Goal: Task Accomplishment & Management: Use online tool/utility

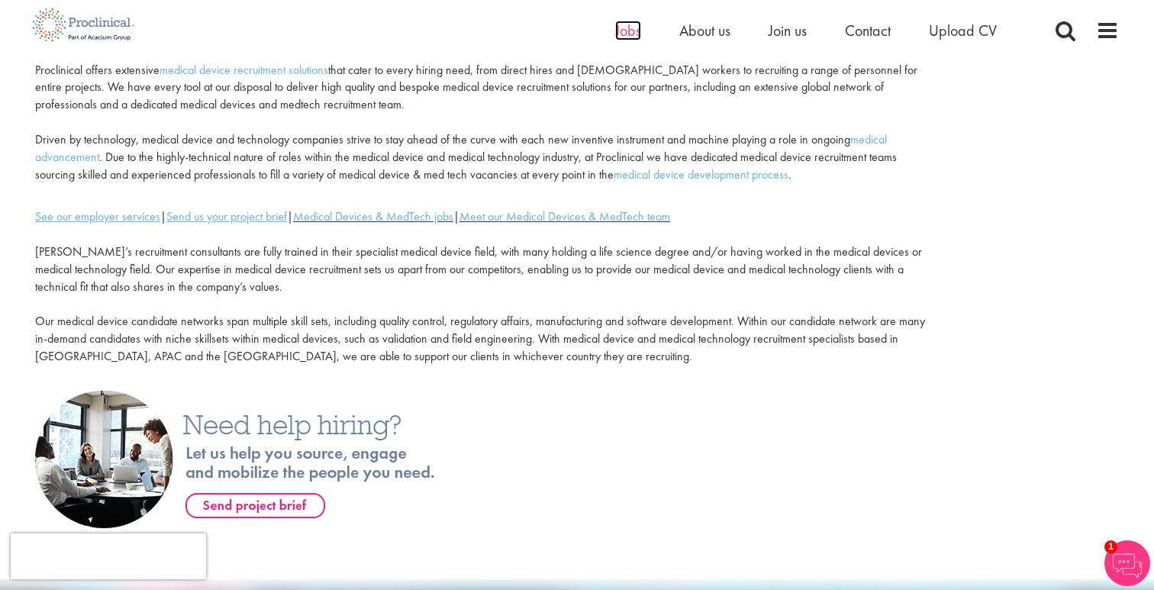
click at [629, 33] on span "Jobs" at bounding box center [628, 31] width 26 height 20
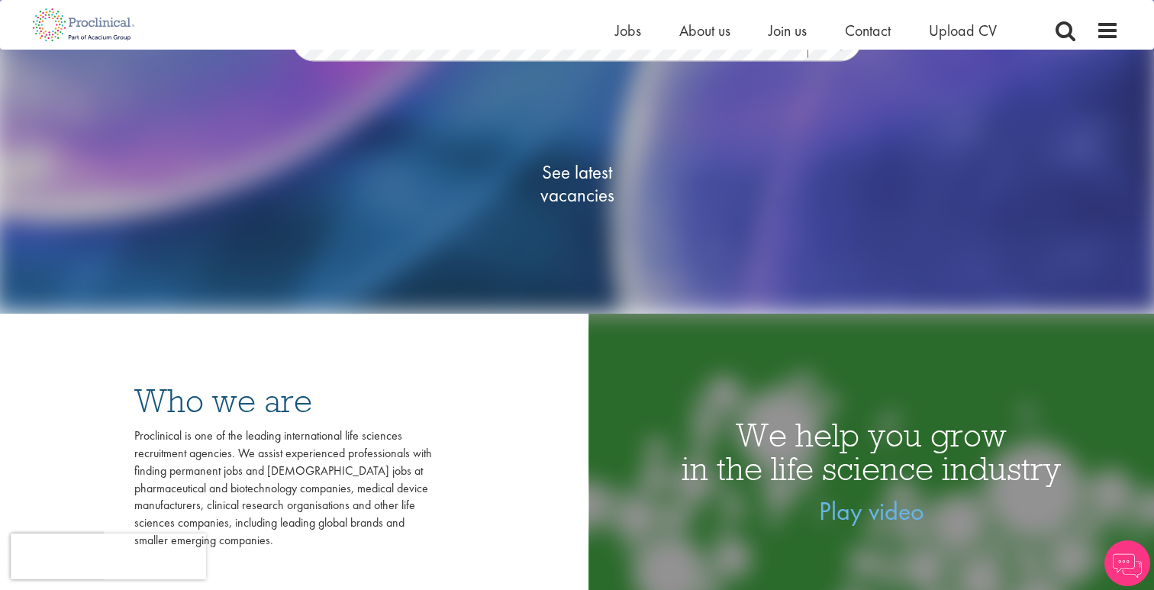
scroll to position [251, 0]
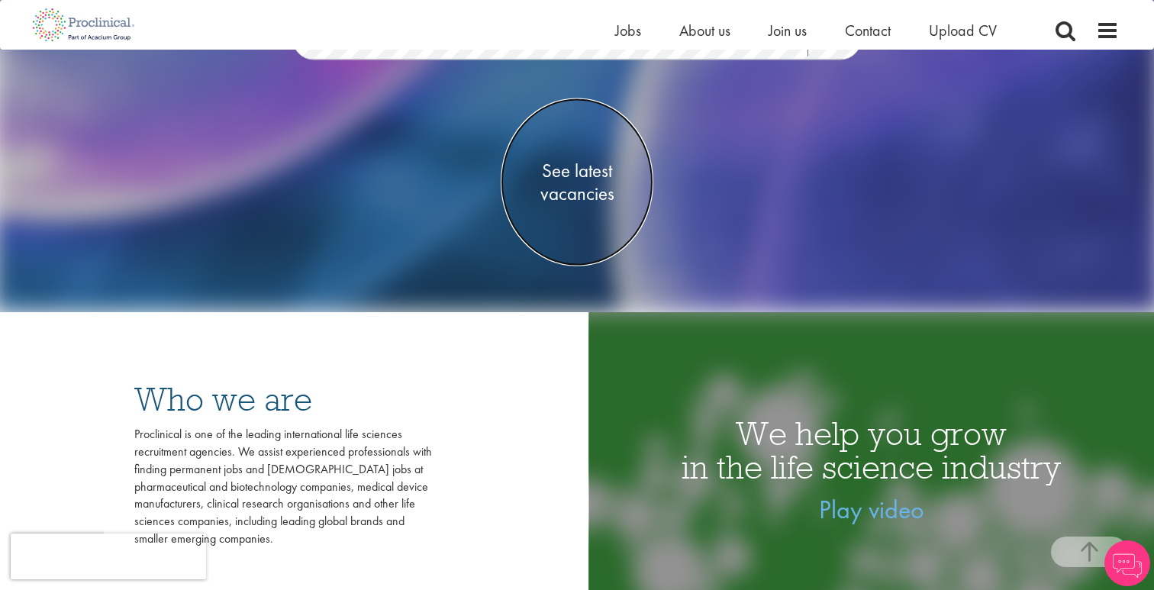
click at [557, 184] on span "See latest vacancies" at bounding box center [576, 182] width 153 height 46
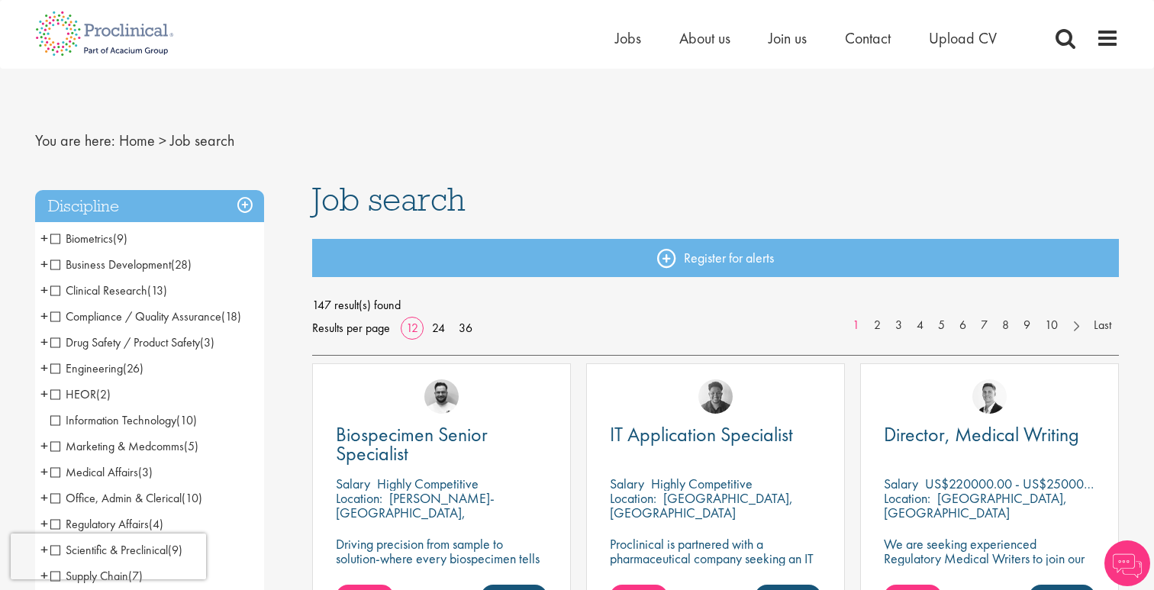
click at [53, 264] on span "Business Development" at bounding box center [110, 264] width 121 height 16
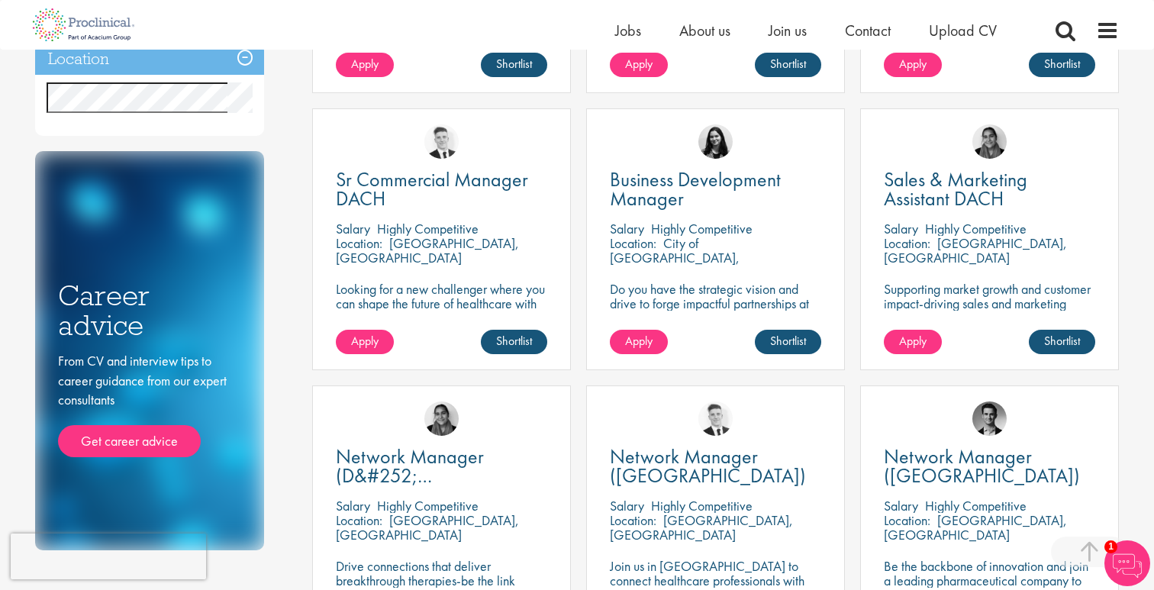
scroll to position [514, 0]
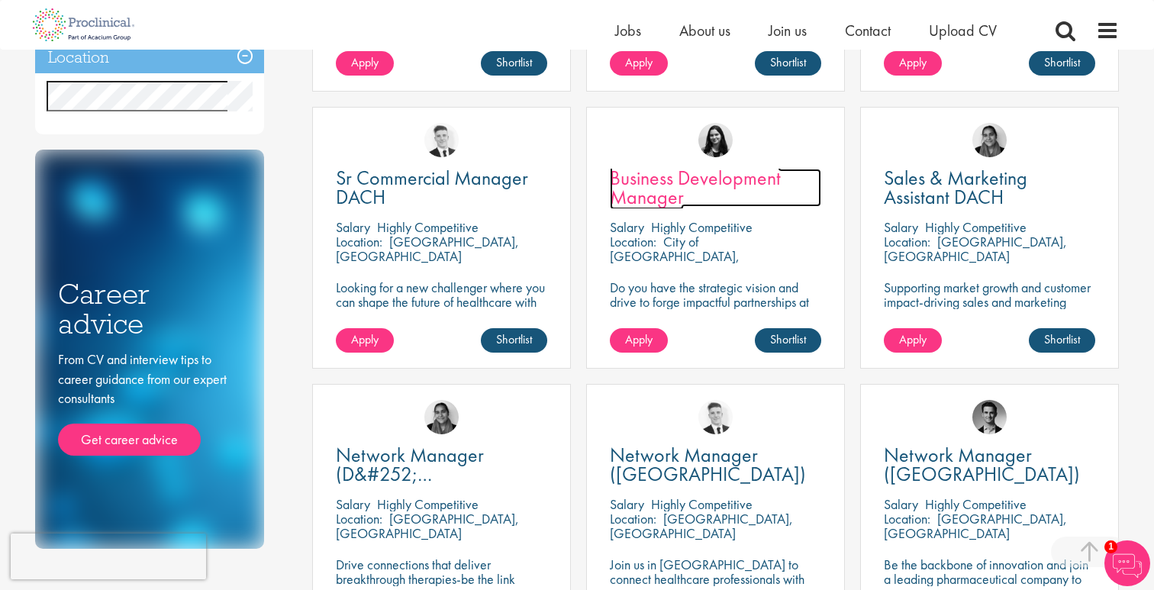
click at [649, 184] on span "Business Development Manager" at bounding box center [695, 187] width 171 height 45
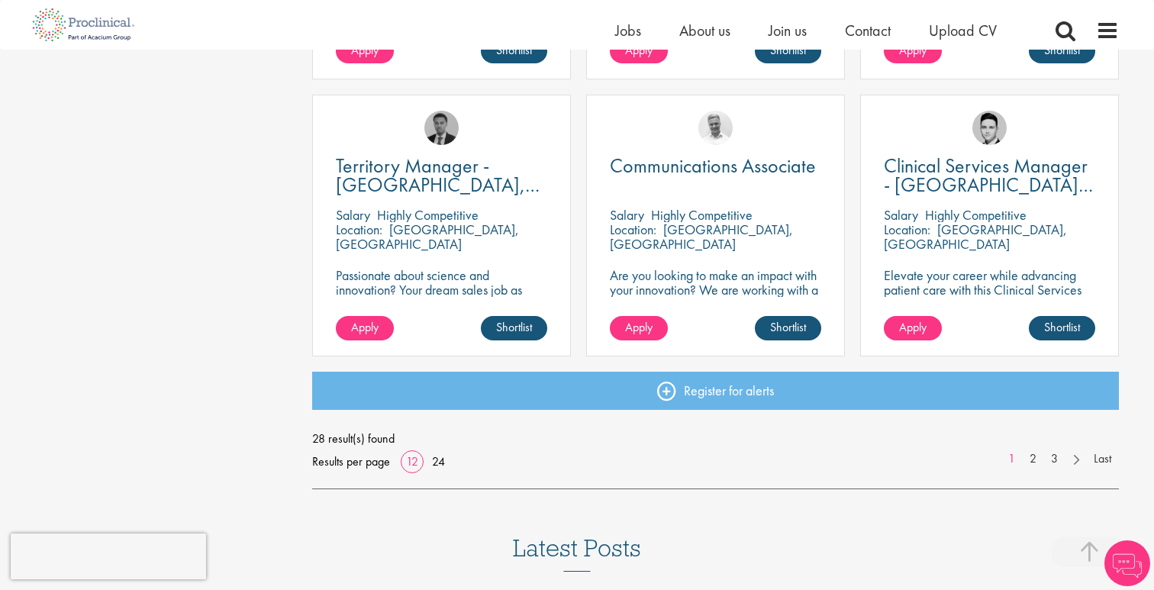
scroll to position [1096, 0]
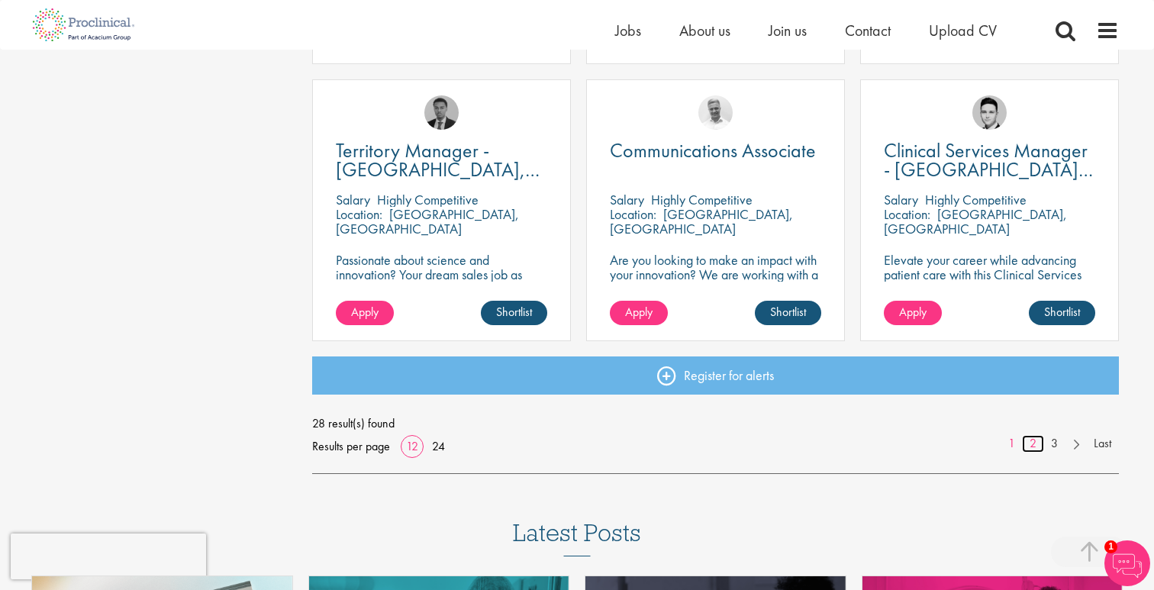
click at [1035, 439] on link "2" at bounding box center [1033, 444] width 22 height 18
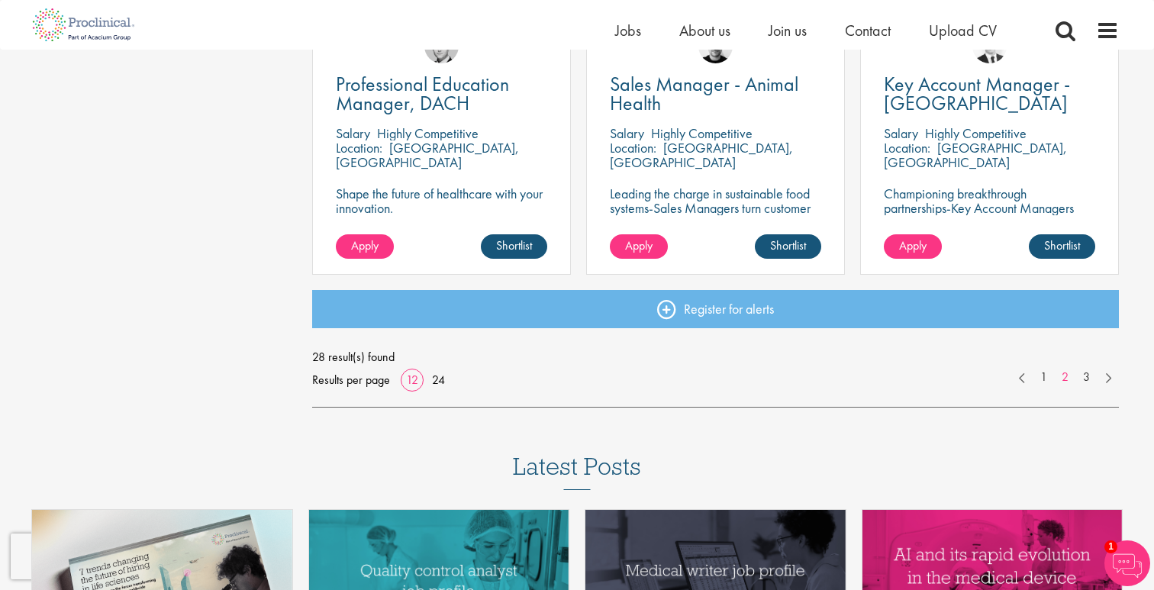
scroll to position [1184, 0]
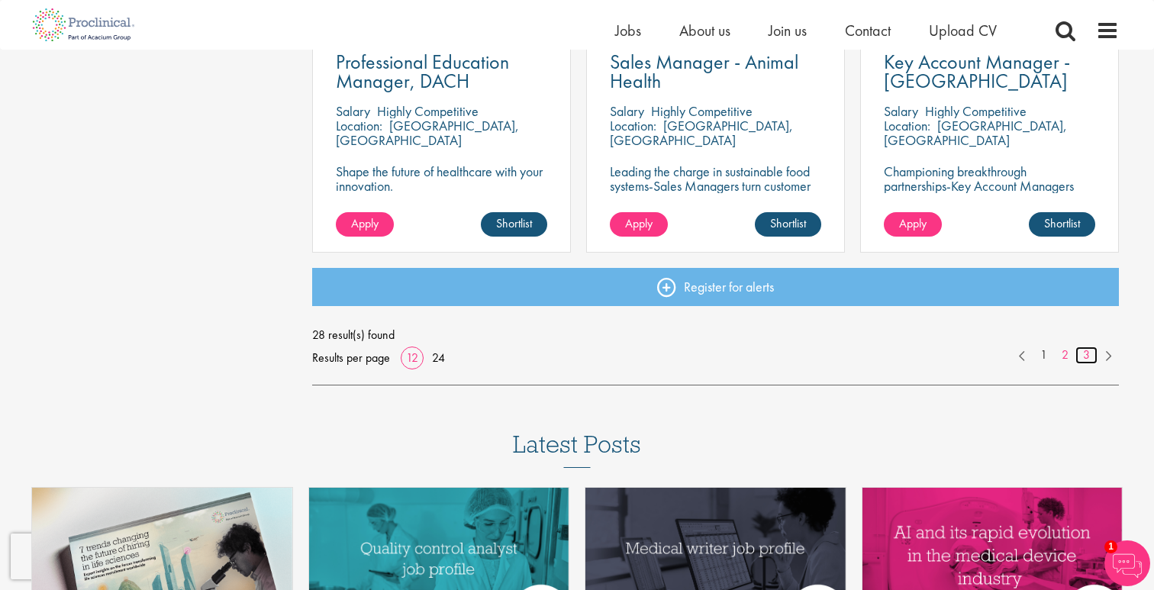
click at [1084, 356] on link "3" at bounding box center [1086, 355] width 22 height 18
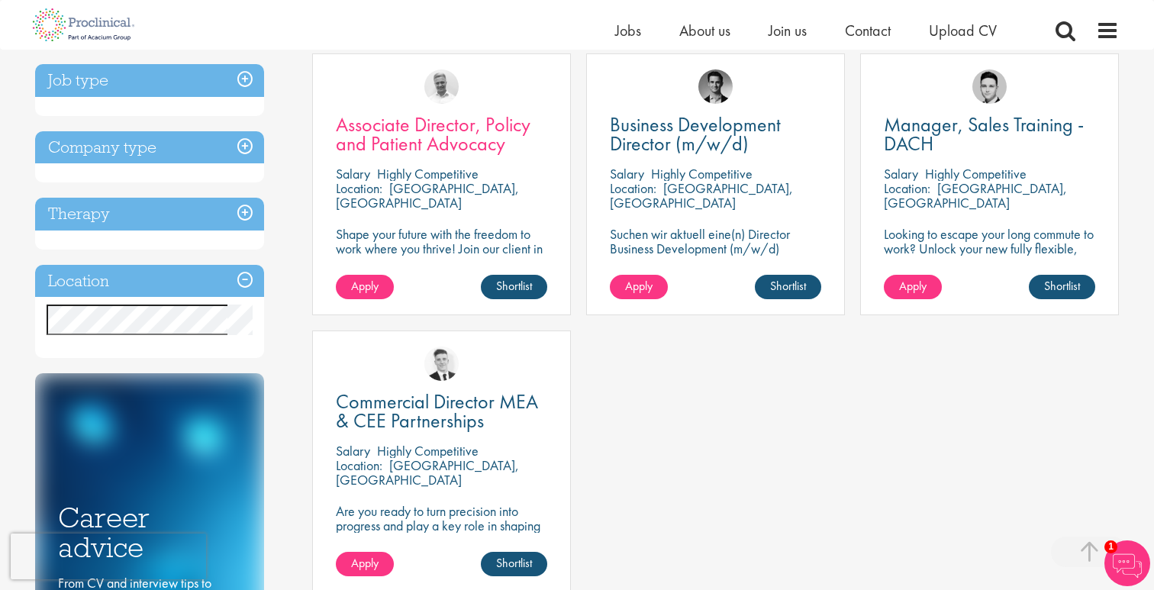
scroll to position [301, 0]
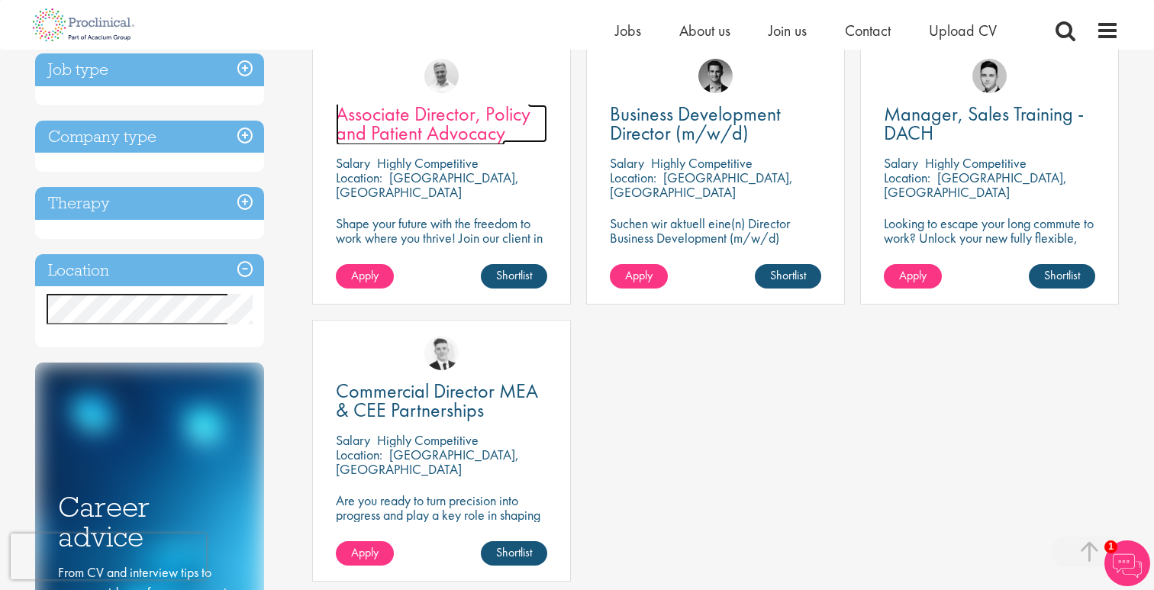
click at [402, 140] on span "Associate Director, Policy and Patient Advocacy" at bounding box center [433, 123] width 195 height 45
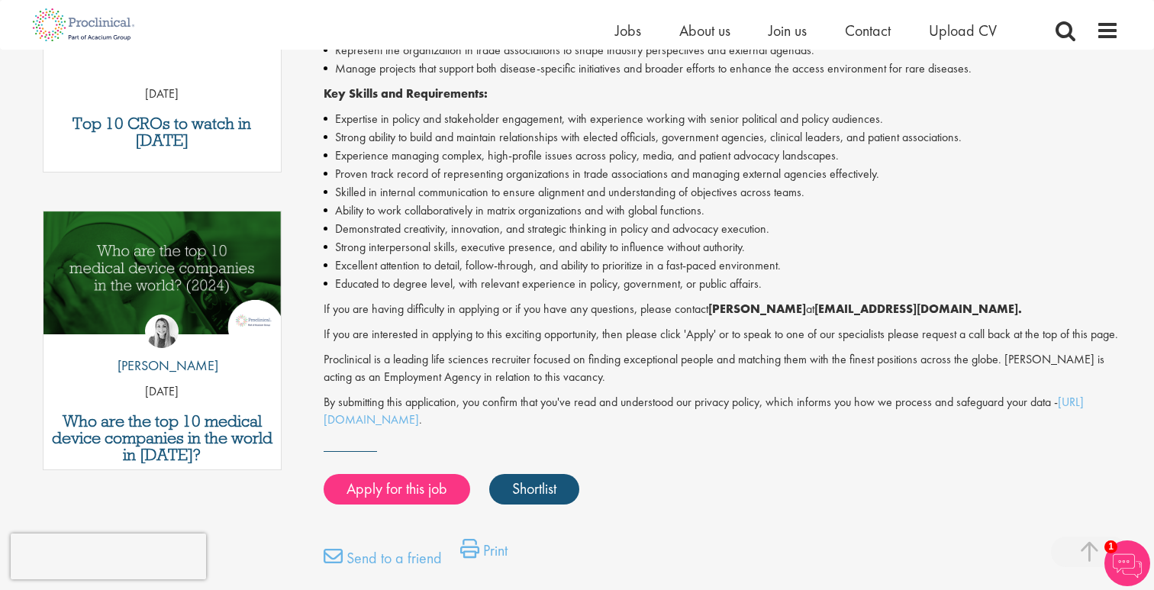
scroll to position [642, 0]
